Goal: Task Accomplishment & Management: Complete application form

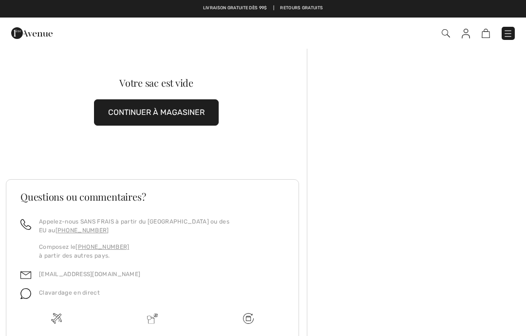
click at [469, 37] on img at bounding box center [466, 34] width 8 height 10
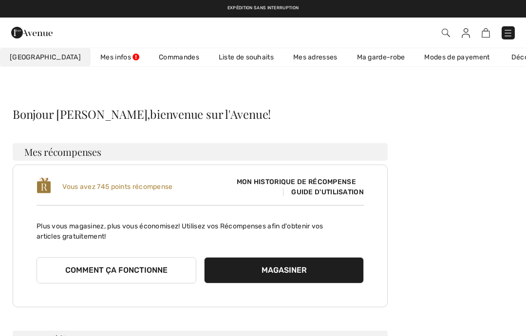
checkbox input "true"
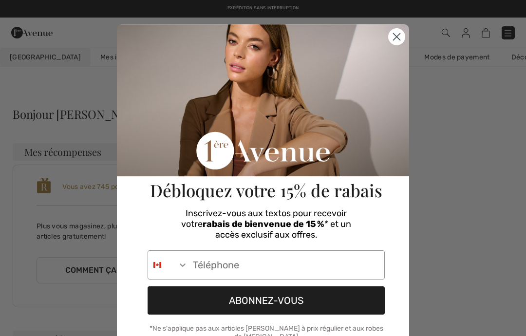
click at [404, 37] on circle "Close dialog" at bounding box center [397, 37] width 16 height 16
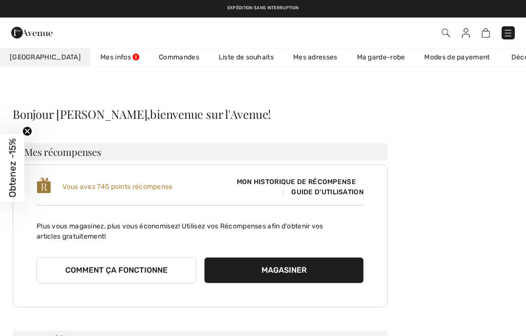
click at [149, 61] on link "Commandes" at bounding box center [179, 57] width 60 height 18
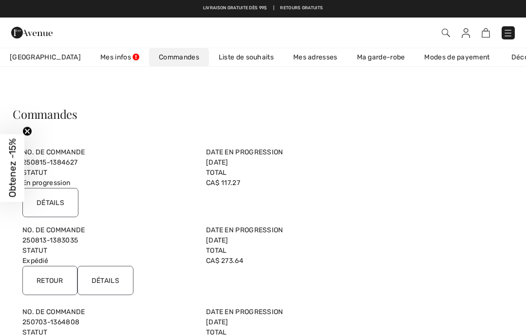
click at [59, 199] on input "Détails" at bounding box center [50, 202] width 56 height 29
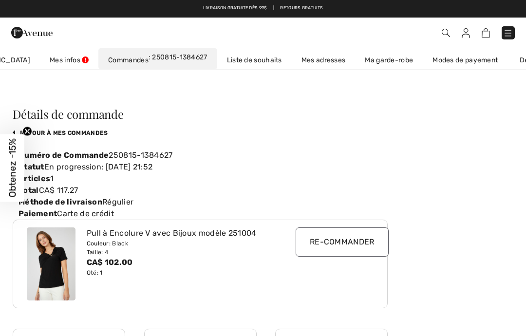
scroll to position [0, 82]
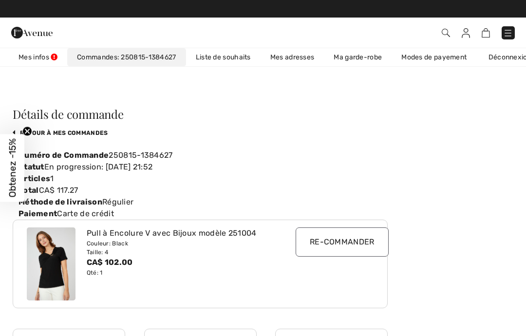
click at [62, 132] on link "retour à mes commandes" at bounding box center [61, 133] width 96 height 7
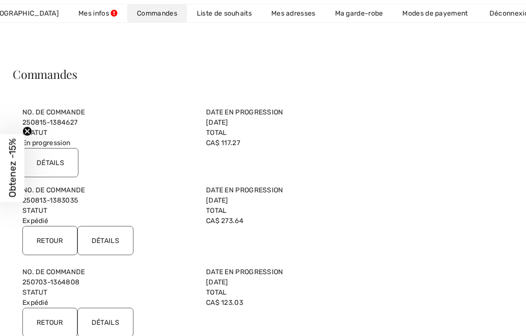
scroll to position [47, 0]
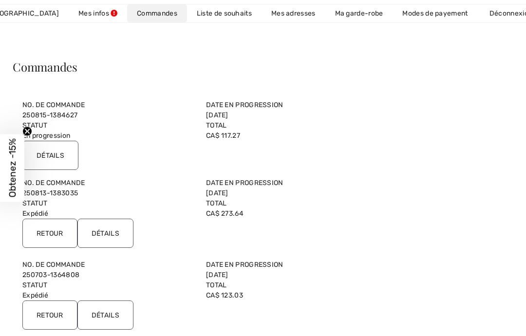
click at [55, 228] on input "Retour" at bounding box center [49, 233] width 55 height 29
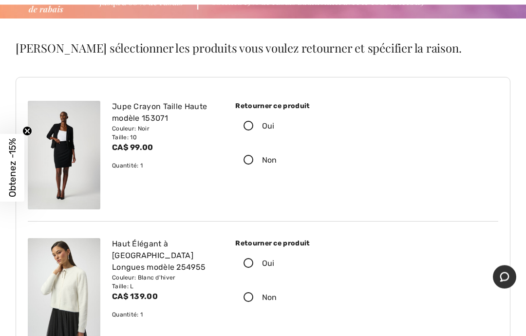
scroll to position [77, 0]
click at [250, 266] on icon at bounding box center [249, 264] width 26 height 10
click at [275, 266] on input "Oui" at bounding box center [278, 263] width 6 height 29
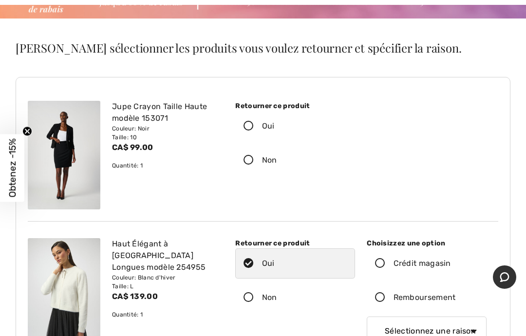
click at [380, 297] on icon at bounding box center [380, 298] width 26 height 10
click at [456, 297] on input "Remboursement" at bounding box center [459, 297] width 6 height 29
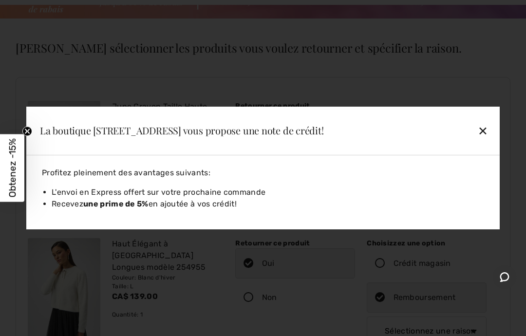
click at [485, 141] on div "✕" at bounding box center [438, 130] width 109 height 20
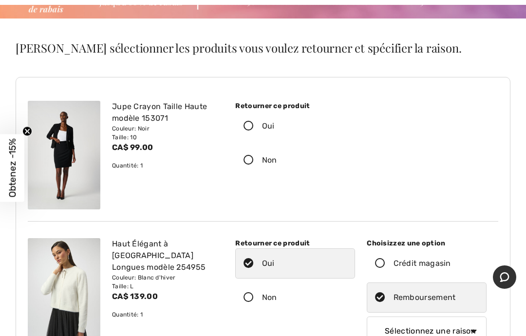
click at [382, 263] on icon at bounding box center [380, 264] width 26 height 10
click at [451, 263] on input "Crédit magasin" at bounding box center [454, 263] width 6 height 29
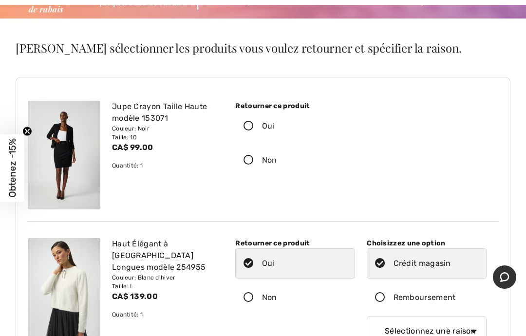
click at [471, 336] on select "Sélectionnez une raison Mauvaise taille/article reçu Ma commande est arrivée tr…" at bounding box center [427, 331] width 120 height 29
select select "6"
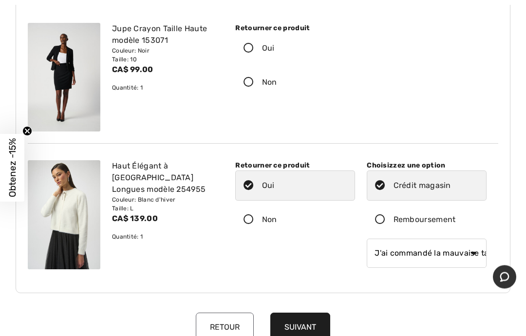
scroll to position [157, 0]
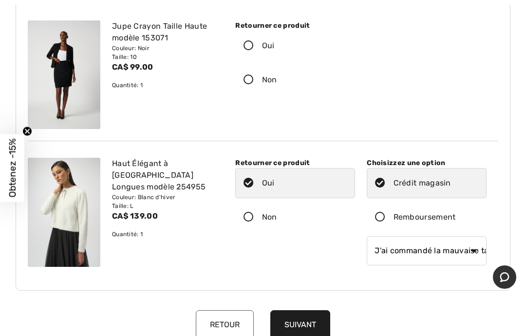
click at [307, 323] on button "Suivant" at bounding box center [300, 324] width 60 height 29
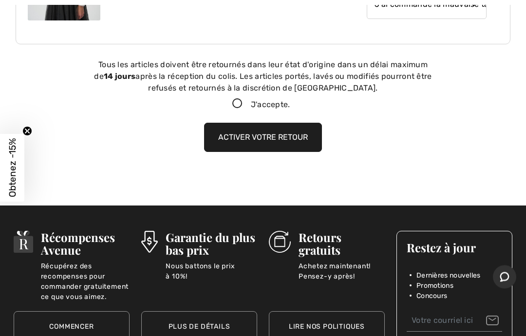
scroll to position [405, 0]
click at [233, 107] on icon at bounding box center [238, 104] width 26 height 10
click at [290, 107] on input "J'accepte." at bounding box center [293, 104] width 6 height 6
checkbox input "true"
click at [267, 139] on button "Activer votre retour" at bounding box center [263, 137] width 118 height 29
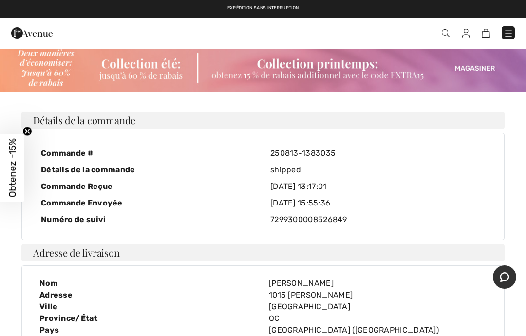
scroll to position [0, 0]
